Goal: Information Seeking & Learning: Understand process/instructions

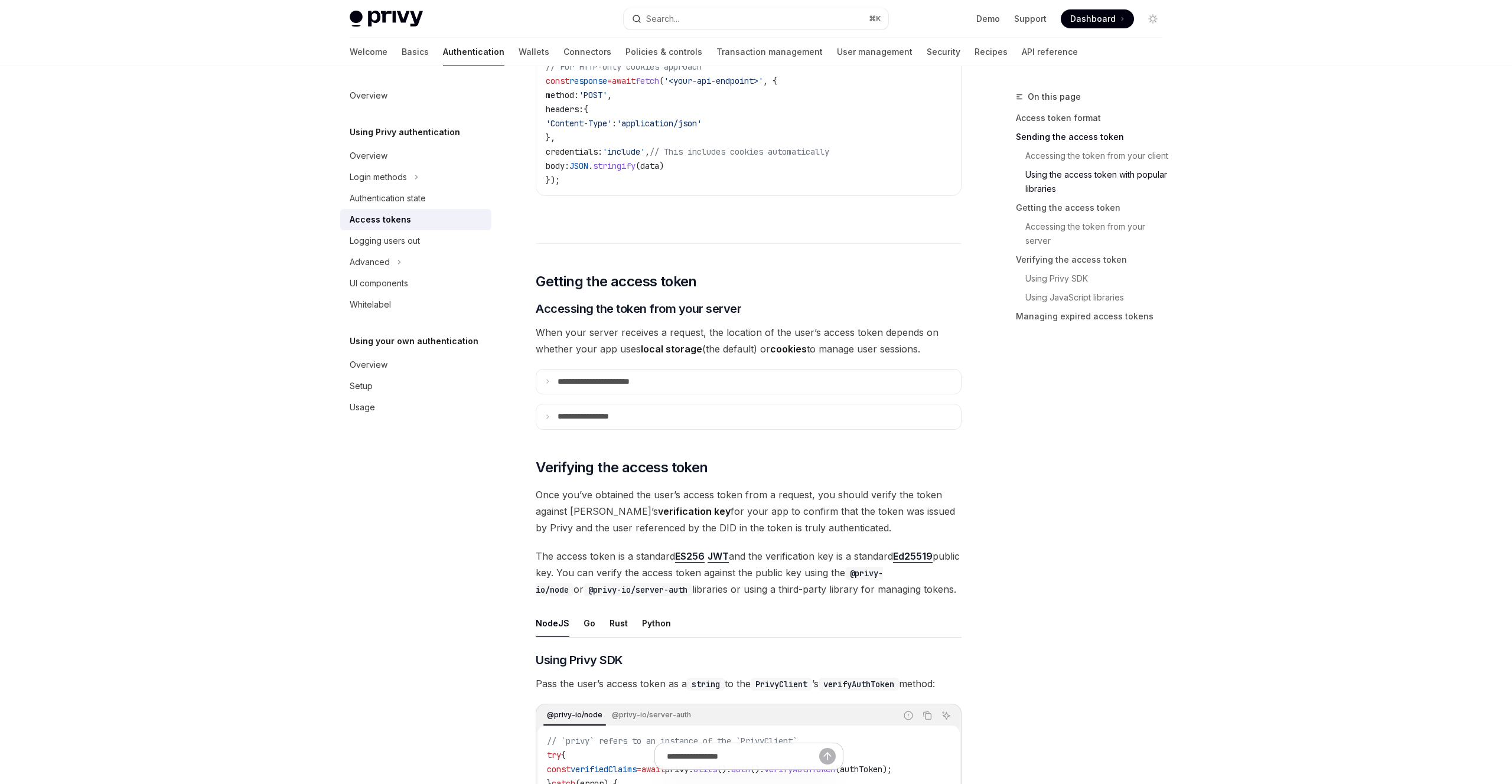
scroll to position [1350, 0]
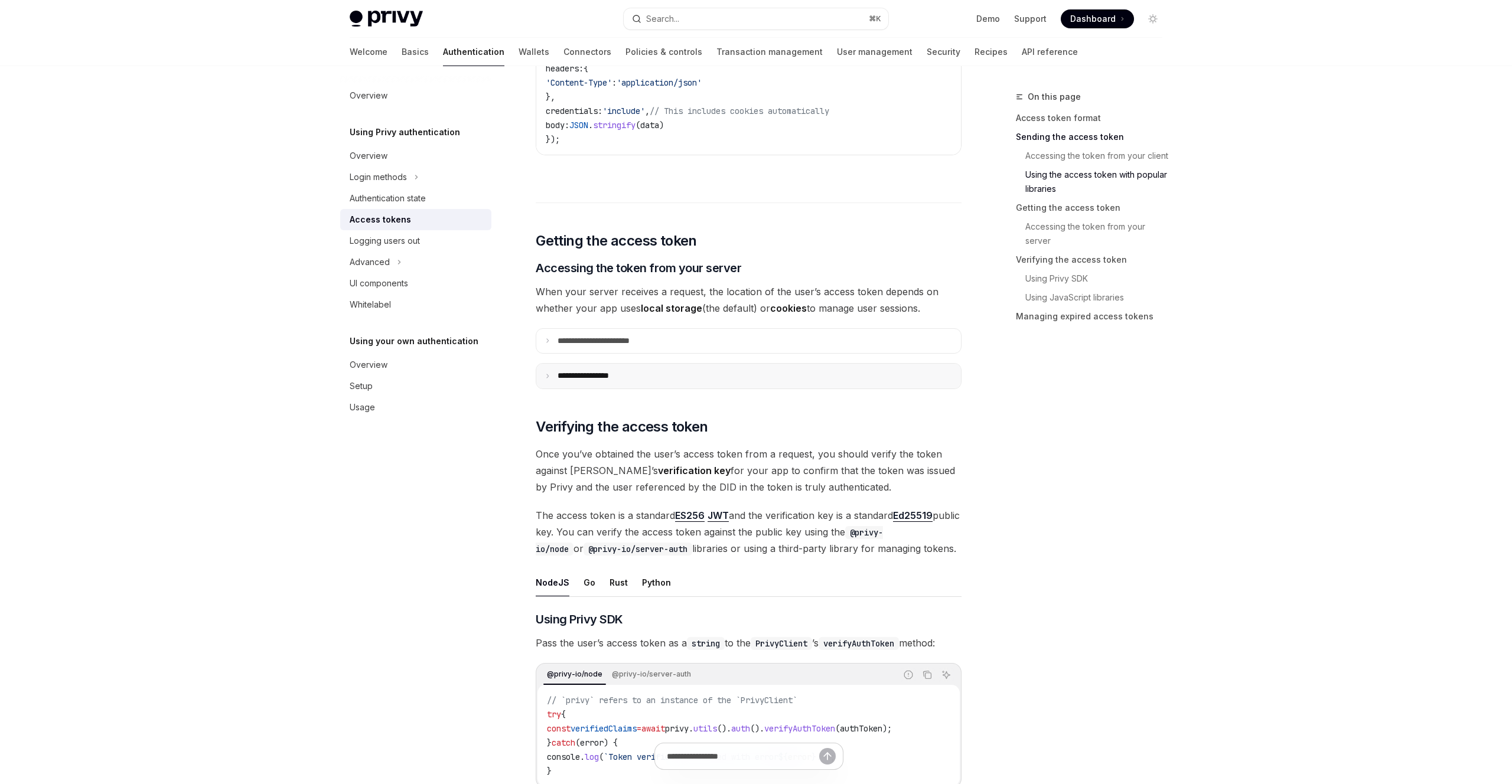
click at [605, 376] on p "**********" at bounding box center [594, 376] width 74 height 10
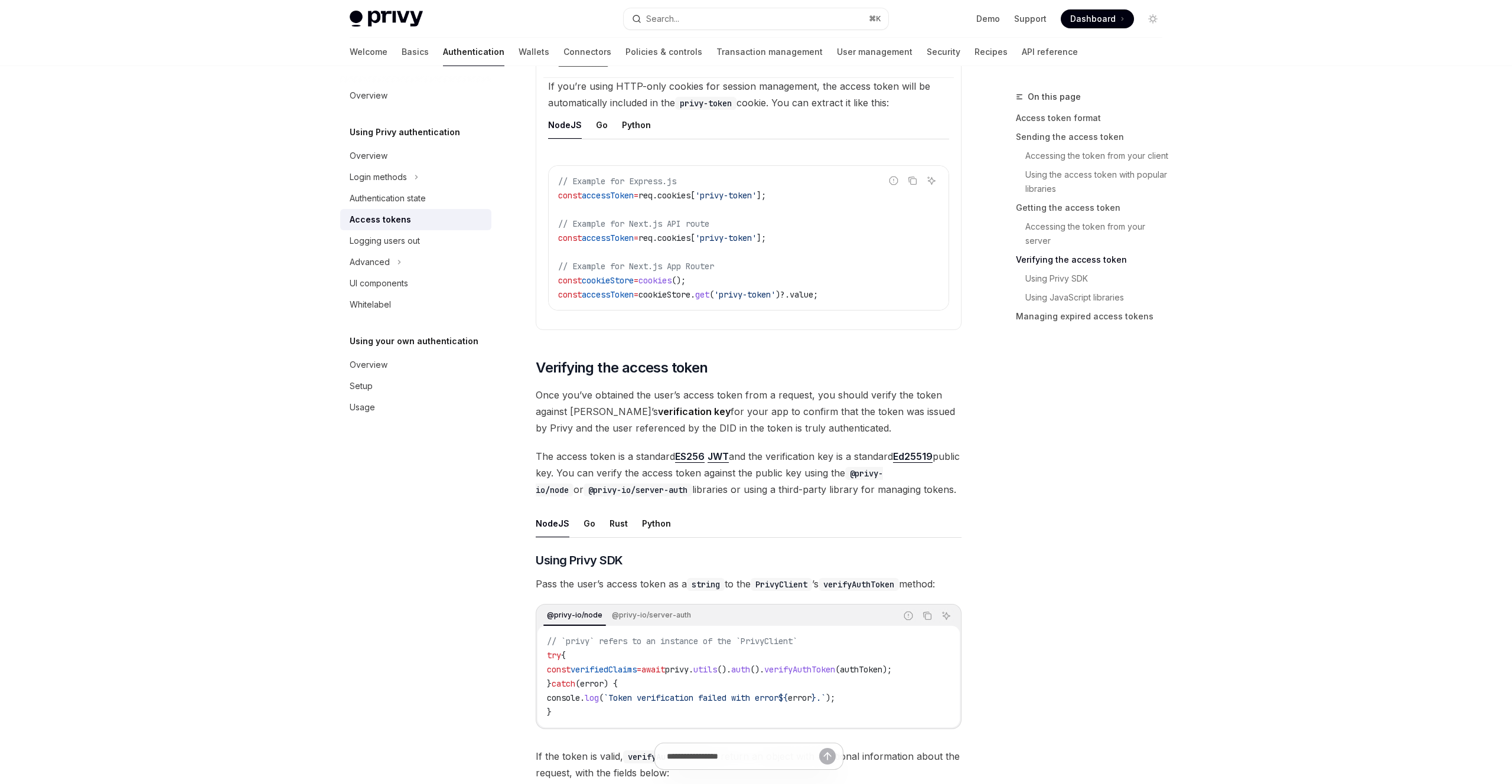
scroll to position [1680, 0]
